Goal: Download file/media

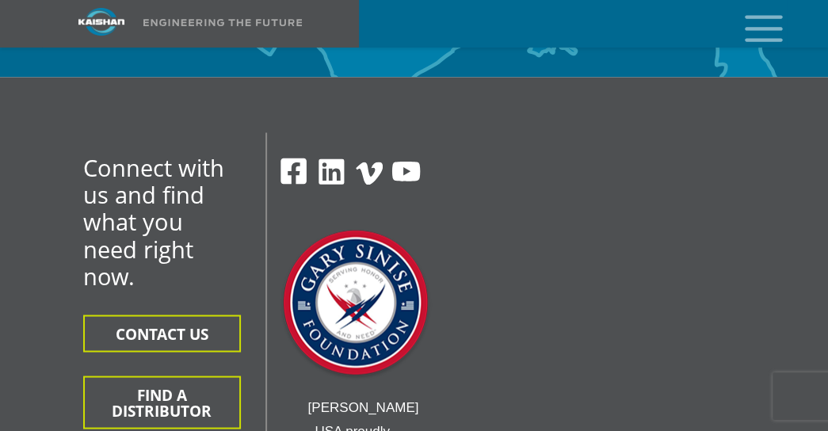
scroll to position [5960, 0]
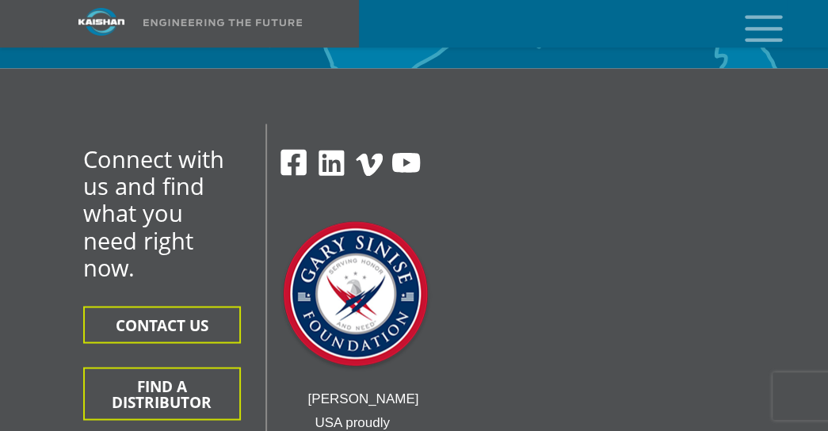
click at [756, 31] on icon "mobile menu" at bounding box center [763, 26] width 51 height 49
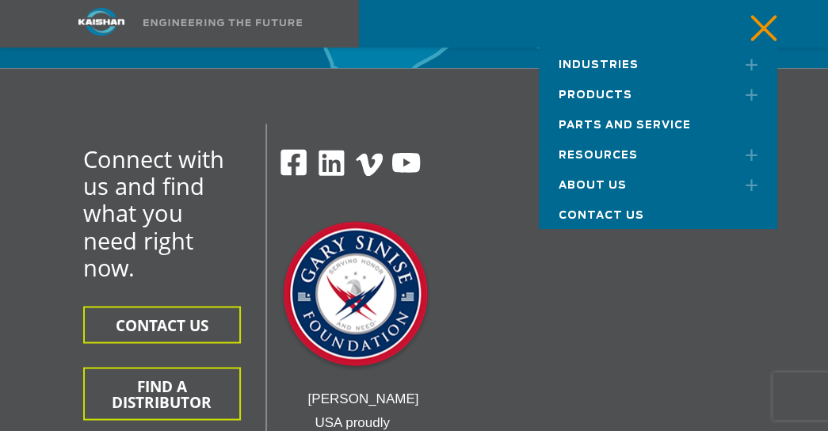
click at [620, 90] on span "Products" at bounding box center [596, 95] width 74 height 10
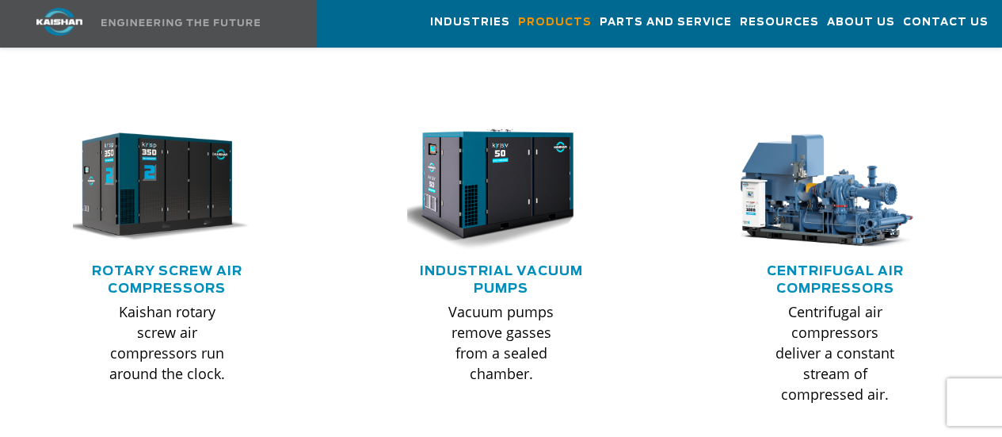
scroll to position [1006, 0]
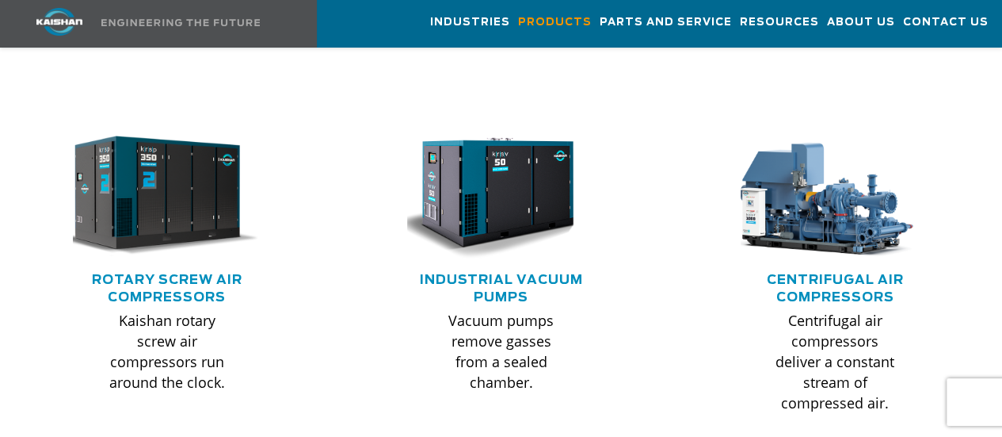
click at [132, 183] on img at bounding box center [155, 195] width 208 height 139
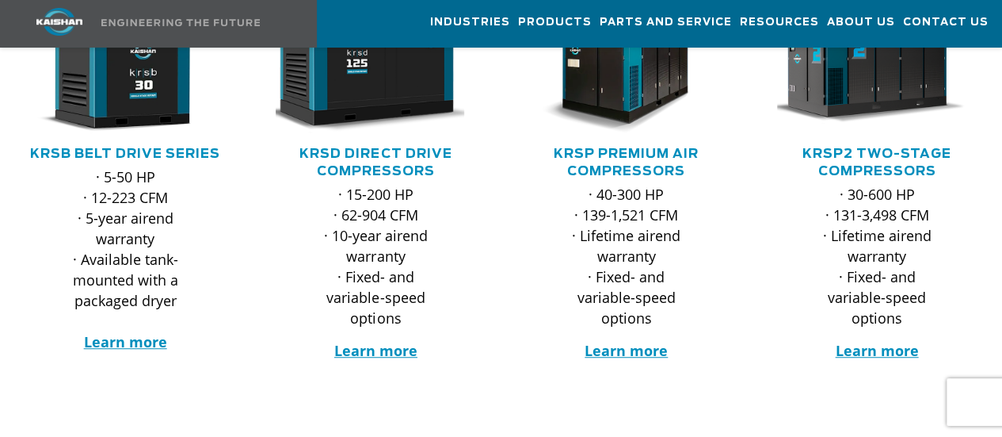
scroll to position [404, 0]
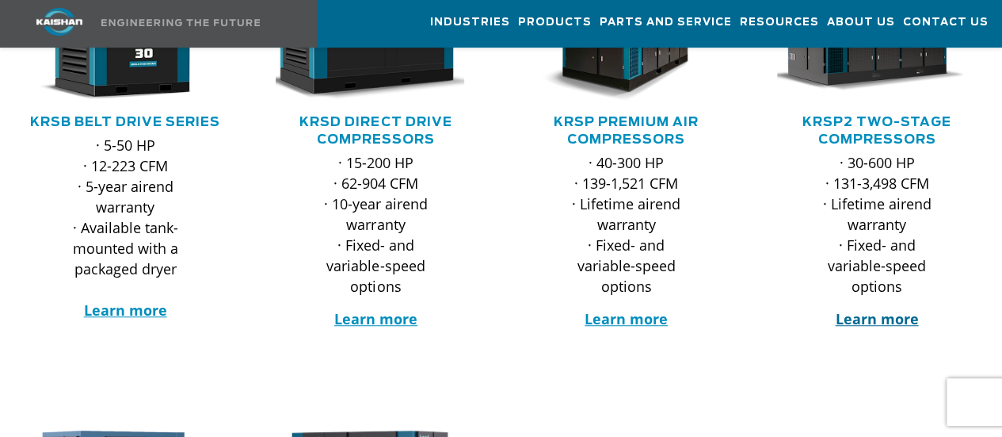
click at [864, 309] on strong "Learn more" at bounding box center [876, 318] width 83 height 19
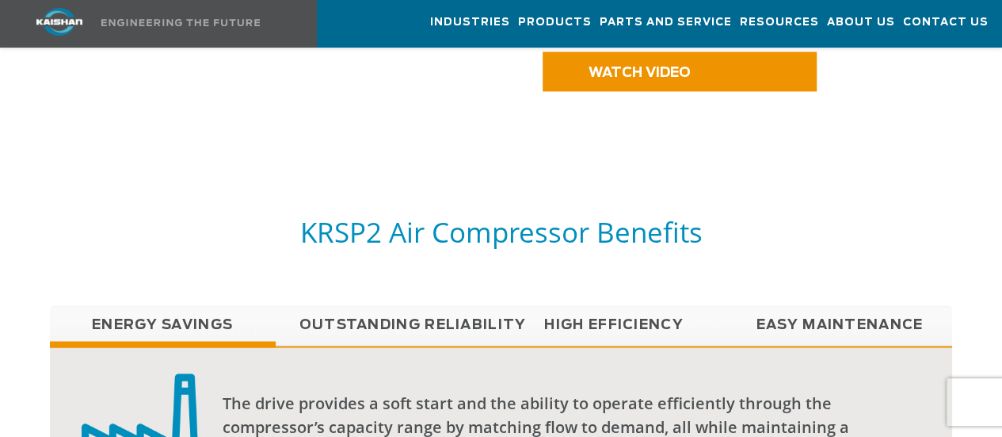
scroll to position [1036, 0]
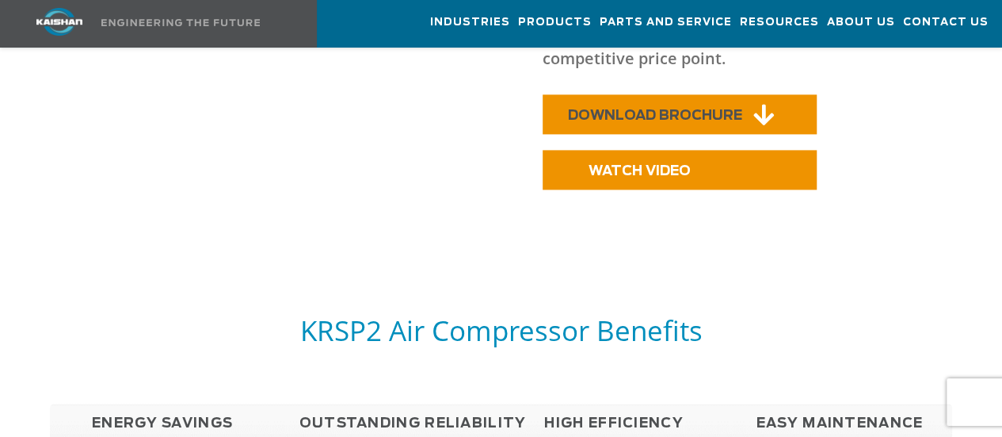
click at [689, 109] on span "DOWNLOAD BROCHURE" at bounding box center [655, 115] width 174 height 13
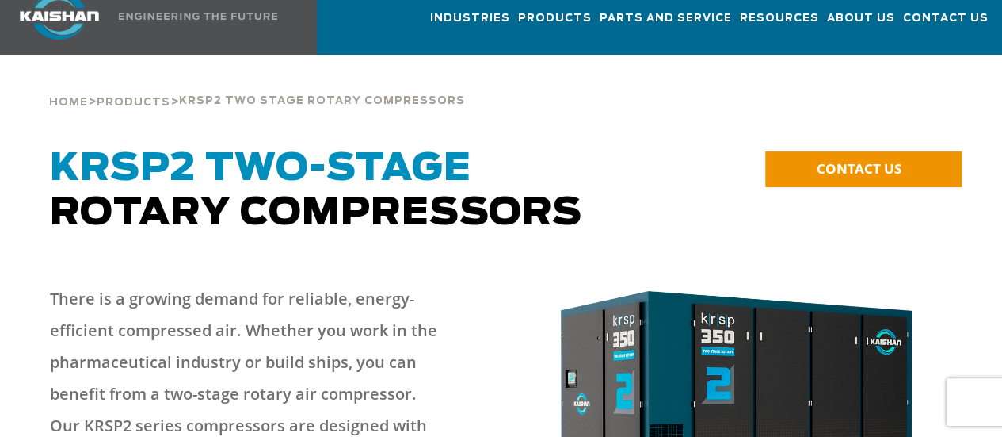
scroll to position [0, 0]
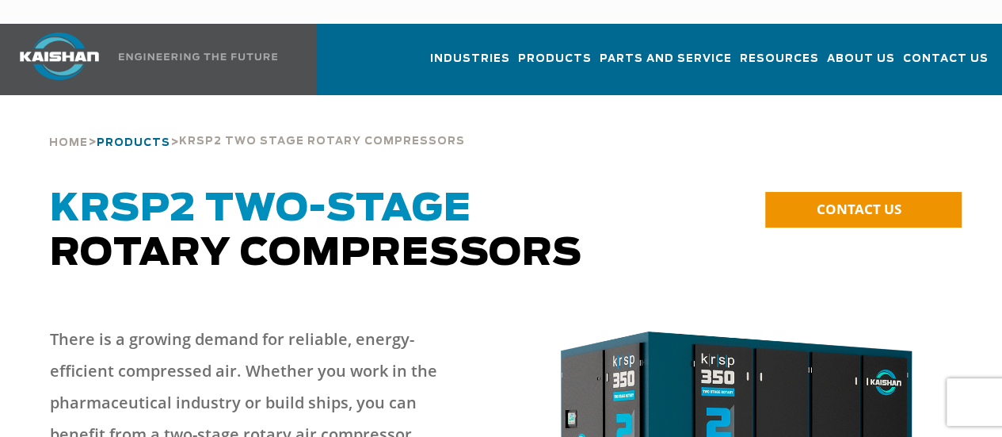
click at [134, 138] on span "Products" at bounding box center [134, 143] width 74 height 10
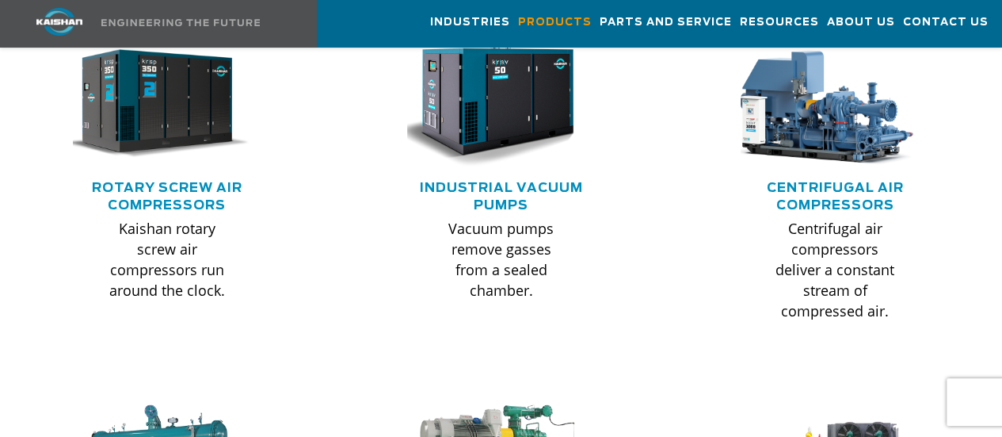
scroll to position [1085, 0]
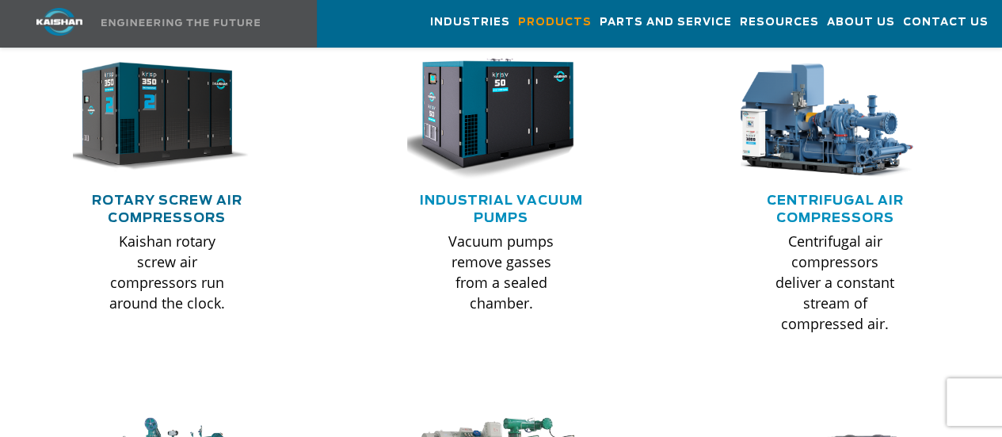
click at [152, 194] on link "Rotary Screw Air Compressors" at bounding box center [167, 209] width 151 height 30
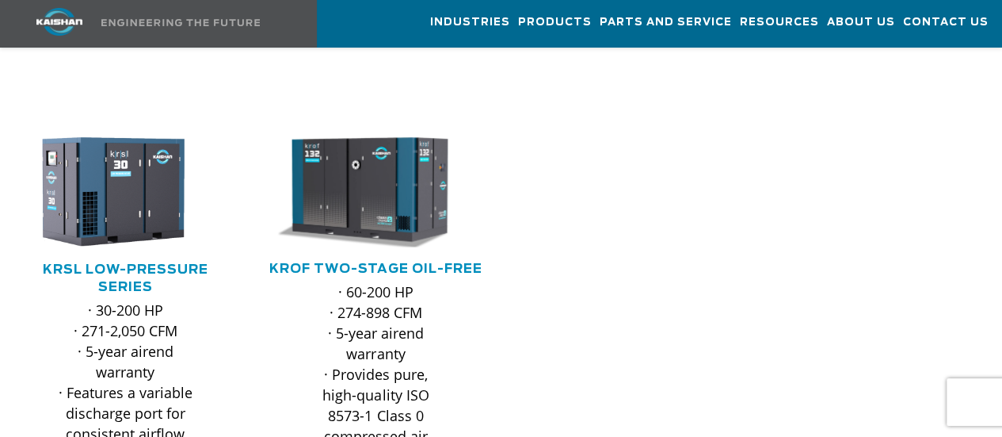
scroll to position [702, 0]
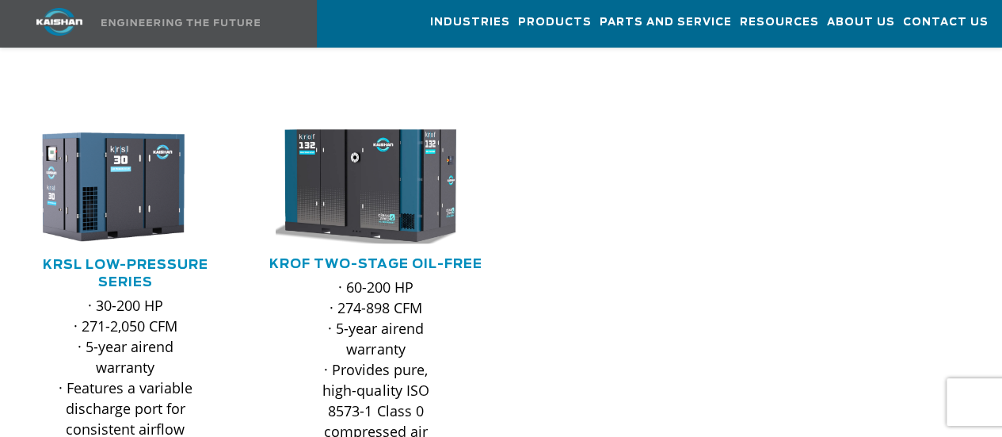
click at [385, 187] on img at bounding box center [364, 187] width 220 height 126
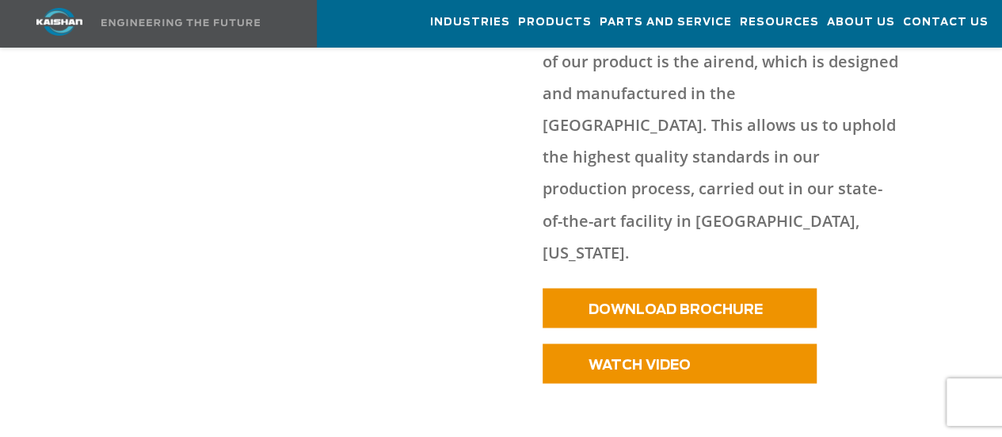
scroll to position [1314, 0]
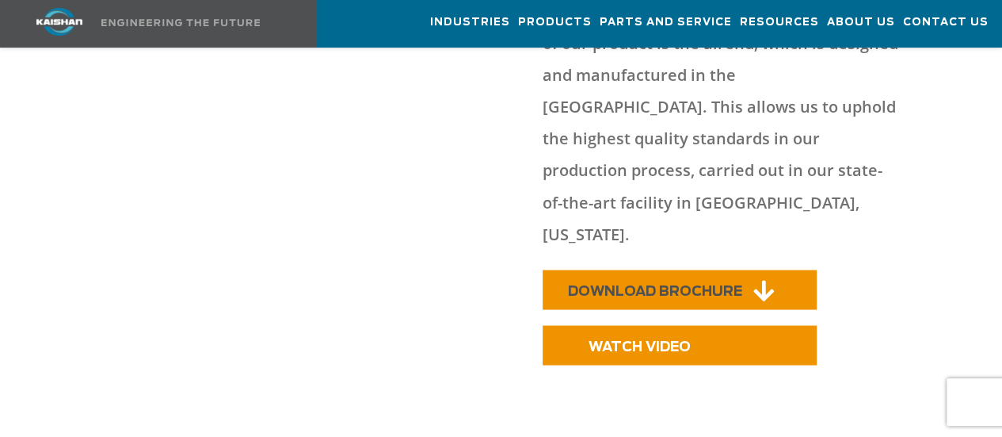
click at [761, 278] on icon at bounding box center [763, 290] width 21 height 24
